Goal: Information Seeking & Learning: Learn about a topic

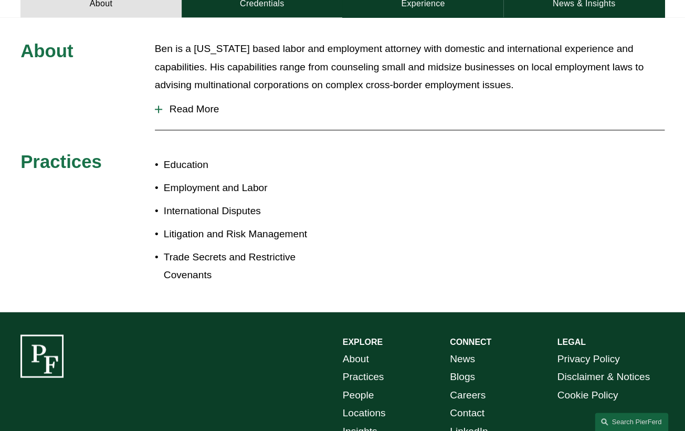
scroll to position [398, 0]
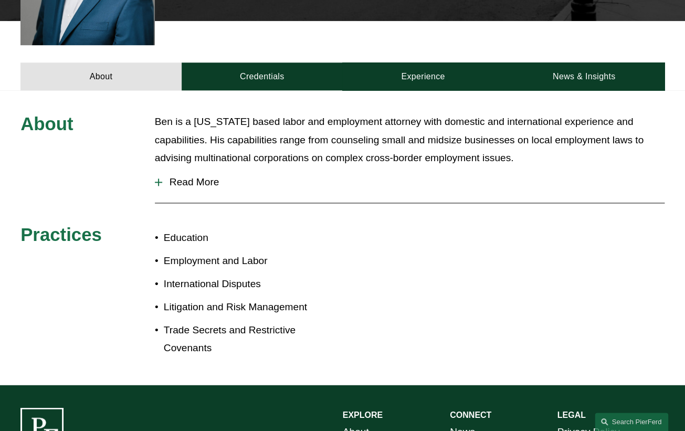
click at [202, 170] on button "Read More" at bounding box center [410, 182] width 510 height 27
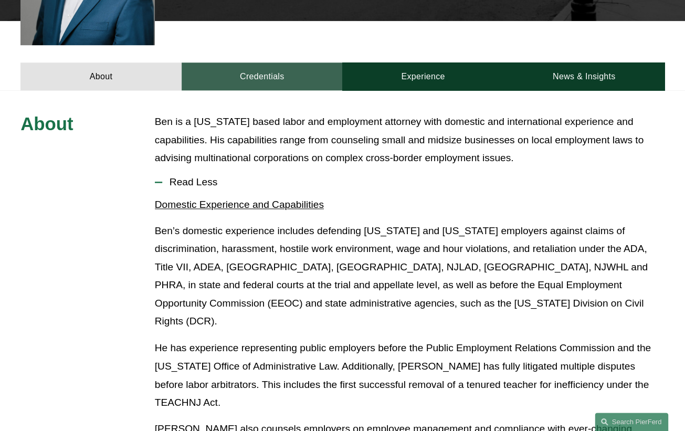
click at [292, 62] on link "Credentials" at bounding box center [262, 76] width 161 height 28
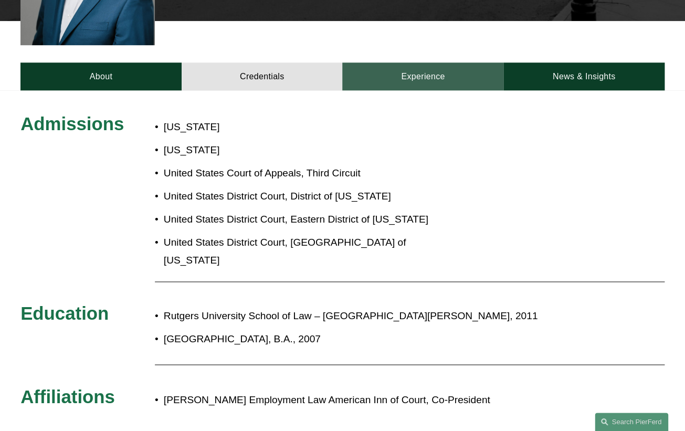
click at [464, 62] on link "Experience" at bounding box center [422, 76] width 161 height 28
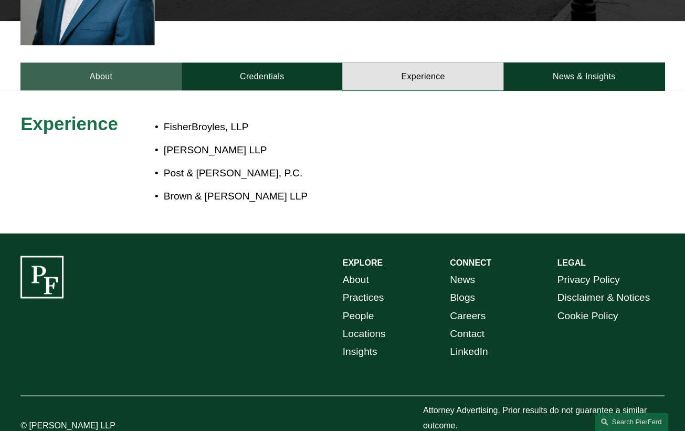
click at [111, 62] on link "About" at bounding box center [100, 76] width 161 height 28
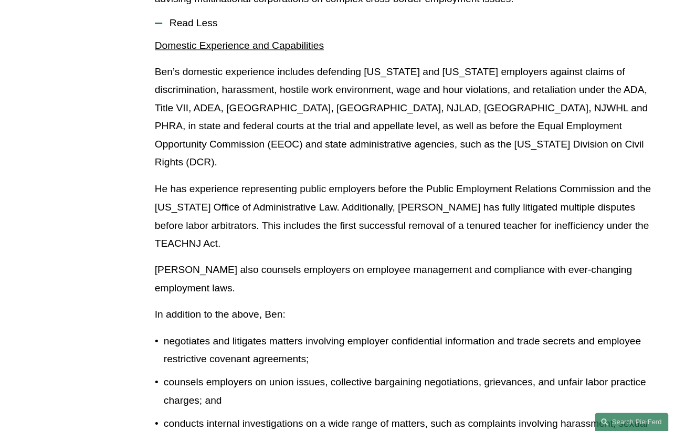
scroll to position [477, 0]
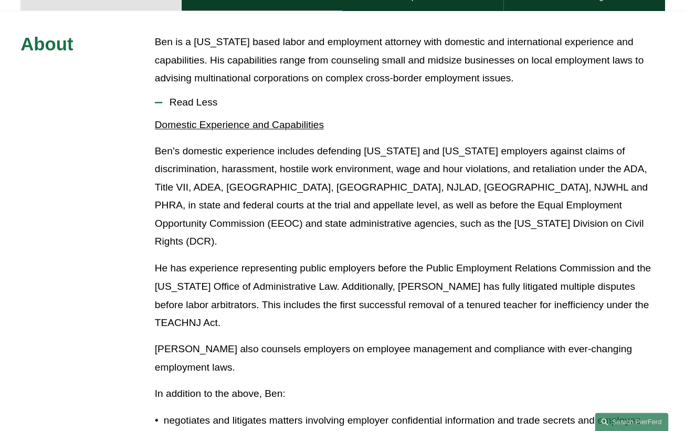
click at [287, 179] on p "Ben’s domestic experience includes defending [US_STATE] and [US_STATE] employer…" at bounding box center [410, 196] width 510 height 109
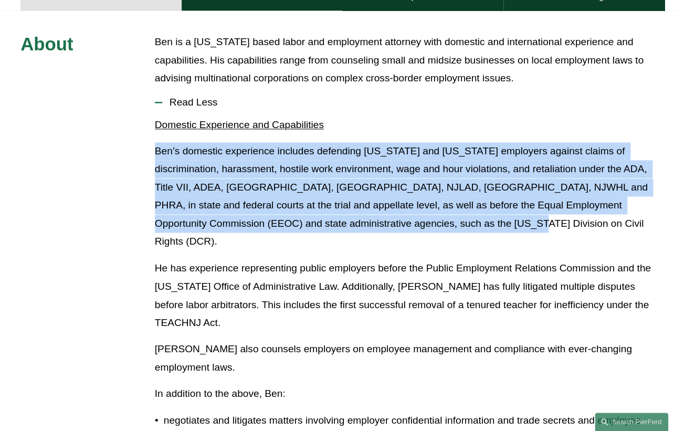
drag, startPoint x: 540, startPoint y: 213, endPoint x: 123, endPoint y: 120, distance: 427.6
drag, startPoint x: 124, startPoint y: 120, endPoint x: 630, endPoint y: 207, distance: 512.6
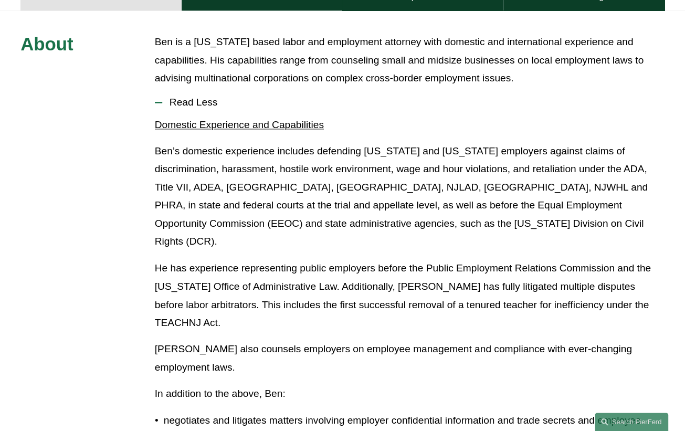
click at [348, 384] on p "In addition to the above, Ben:" at bounding box center [410, 393] width 510 height 18
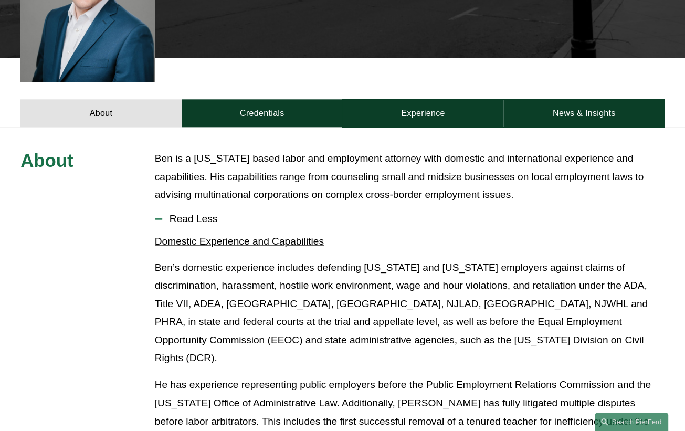
scroll to position [238, 0]
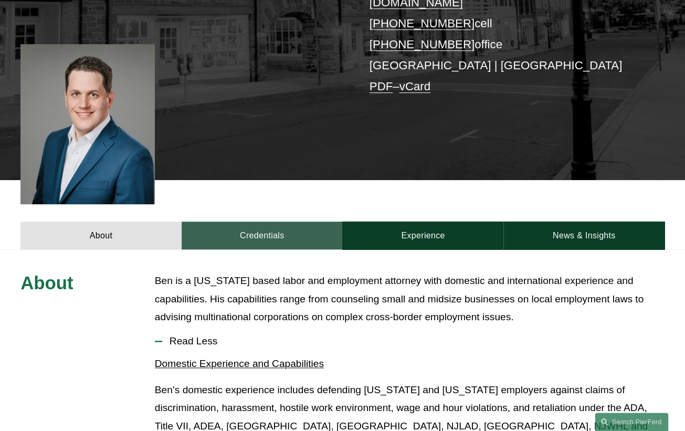
click at [296, 222] on link "Credentials" at bounding box center [262, 236] width 161 height 28
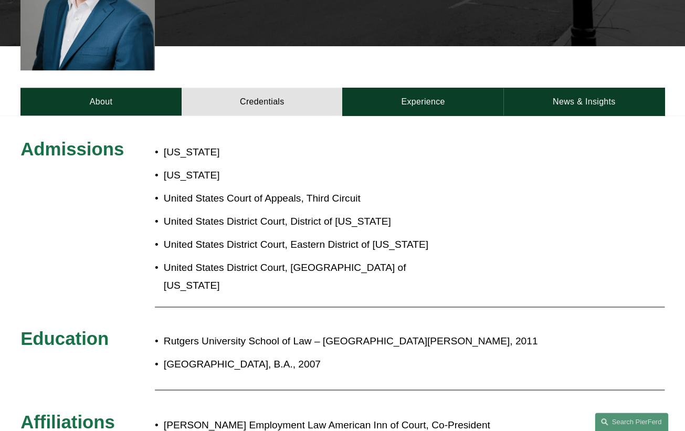
scroll to position [398, 0]
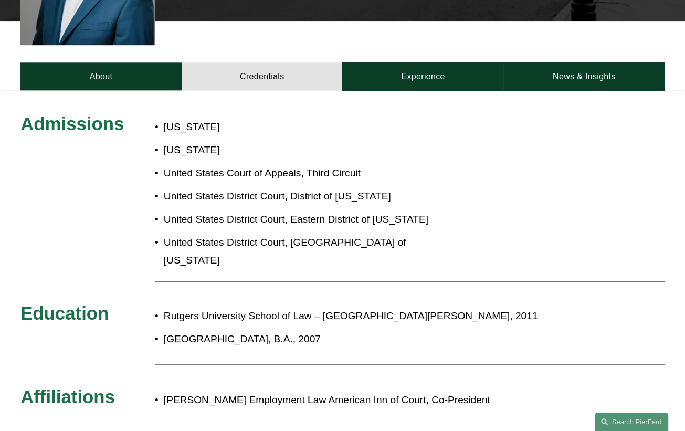
click at [92, 90] on div "Admissions [US_STATE] [US_STATE] United States Court of Appeals, Third Circuit …" at bounding box center [342, 263] width 685 height 346
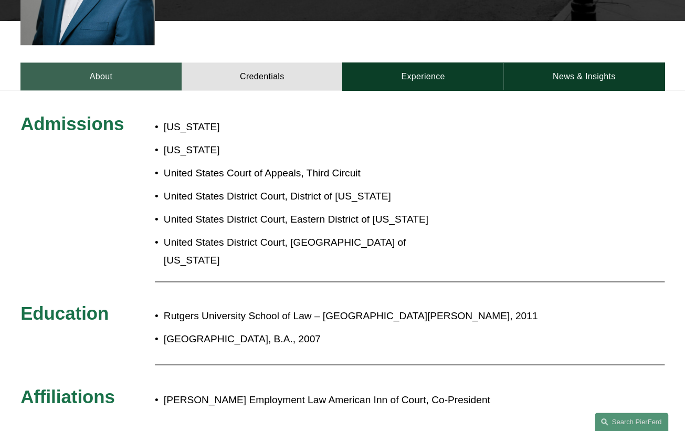
click at [102, 69] on link "About" at bounding box center [100, 76] width 161 height 28
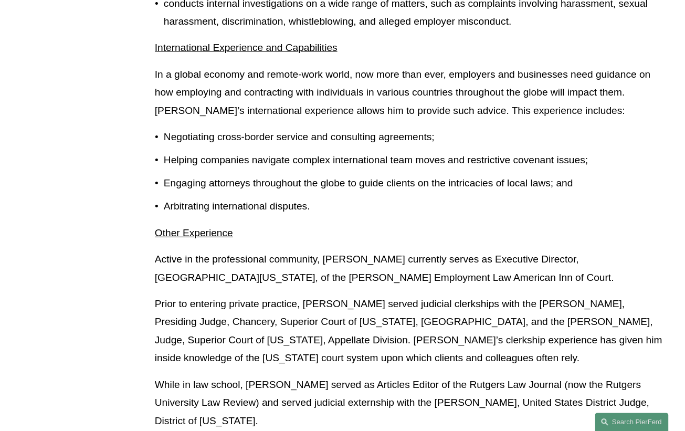
scroll to position [955, 0]
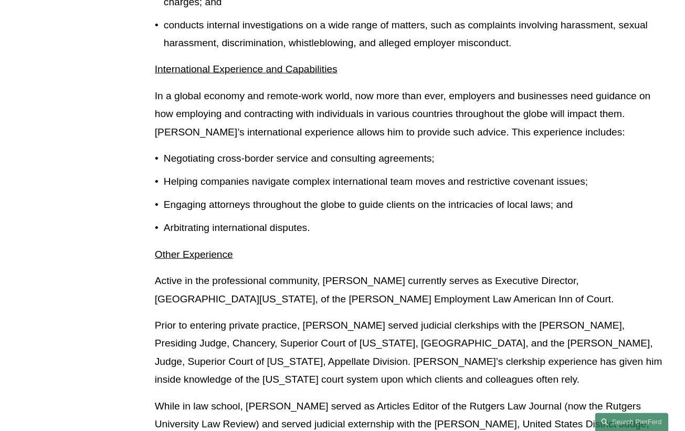
drag, startPoint x: 270, startPoint y: 378, endPoint x: 185, endPoint y: 134, distance: 258.3
click at [185, 134] on div "Domestic Experience and Capabilities [PERSON_NAME]’s domestic experience includ…" at bounding box center [410, 49] width 510 height 821
click at [391, 196] on p "Engaging attorneys throughout the globe to guide clients on the intricacies of …" at bounding box center [414, 205] width 501 height 18
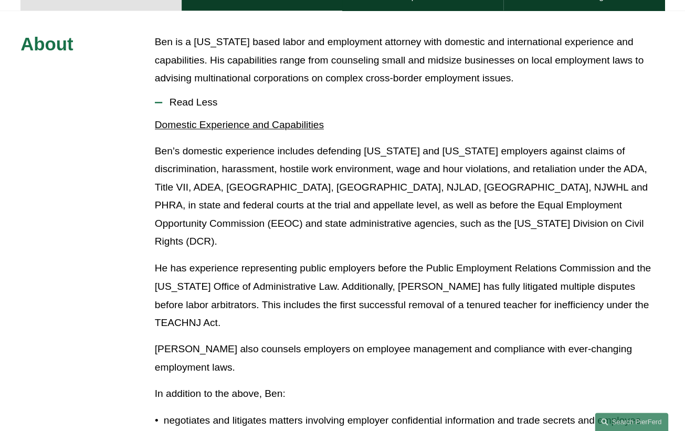
scroll to position [318, 0]
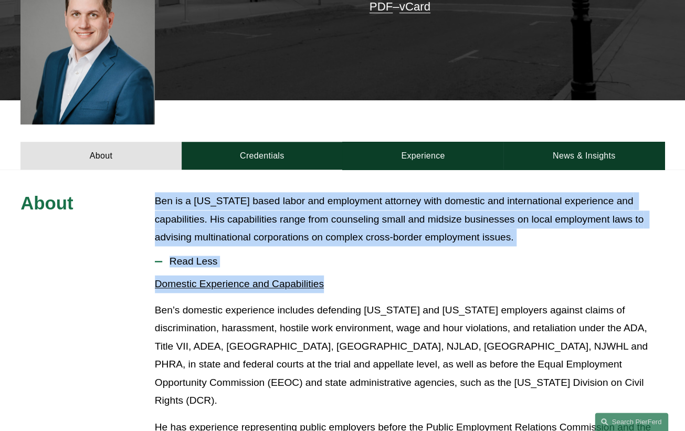
drag, startPoint x: 149, startPoint y: 176, endPoint x: 581, endPoint y: 264, distance: 441.5
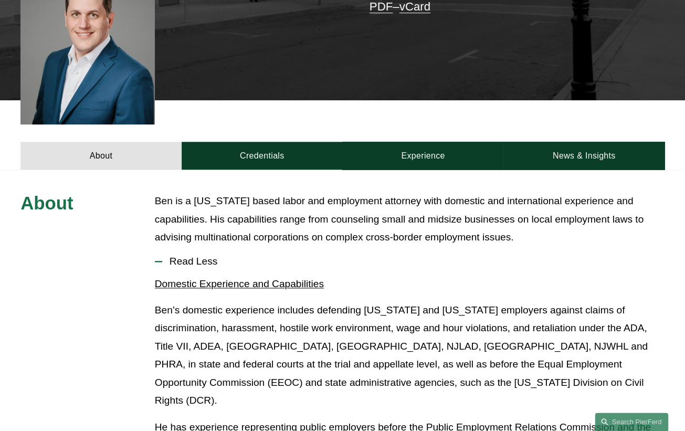
click at [415, 335] on p "Ben’s domestic experience includes defending [US_STATE] and [US_STATE] employer…" at bounding box center [410, 355] width 510 height 109
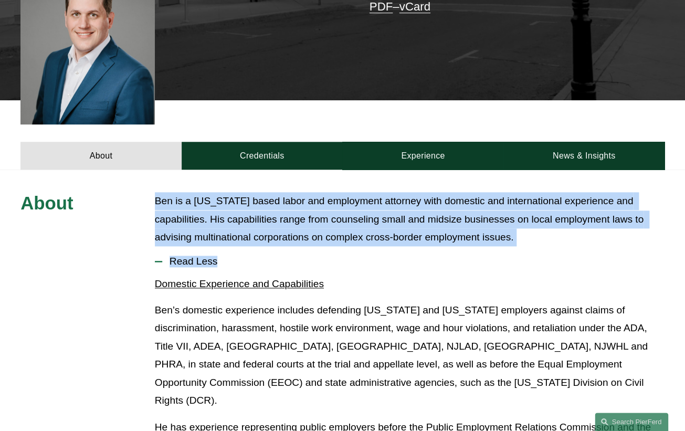
drag, startPoint x: 131, startPoint y: 184, endPoint x: 370, endPoint y: 253, distance: 248.8
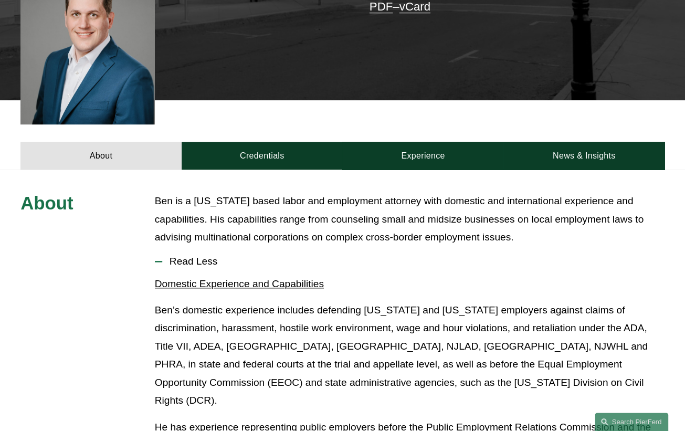
click at [378, 275] on p "Domestic Experience and Capabilities" at bounding box center [410, 284] width 510 height 18
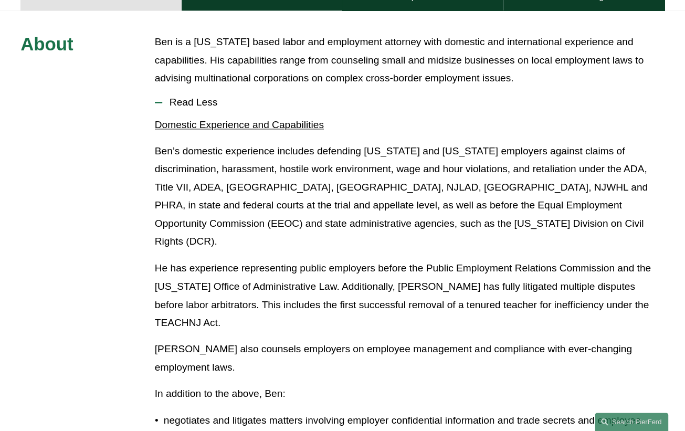
scroll to position [557, 0]
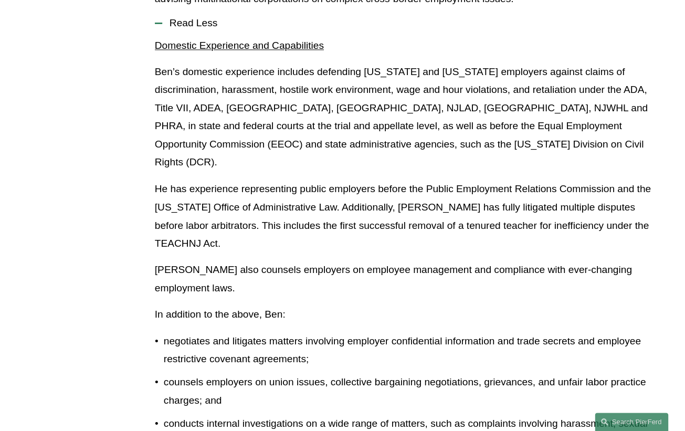
drag, startPoint x: 158, startPoint y: 267, endPoint x: 171, endPoint y: 283, distance: 20.1
click at [164, 332] on p "negotiates and litigates matters involving employer confidential information an…" at bounding box center [414, 350] width 501 height 36
